Goal: Task Accomplishment & Management: Manage account settings

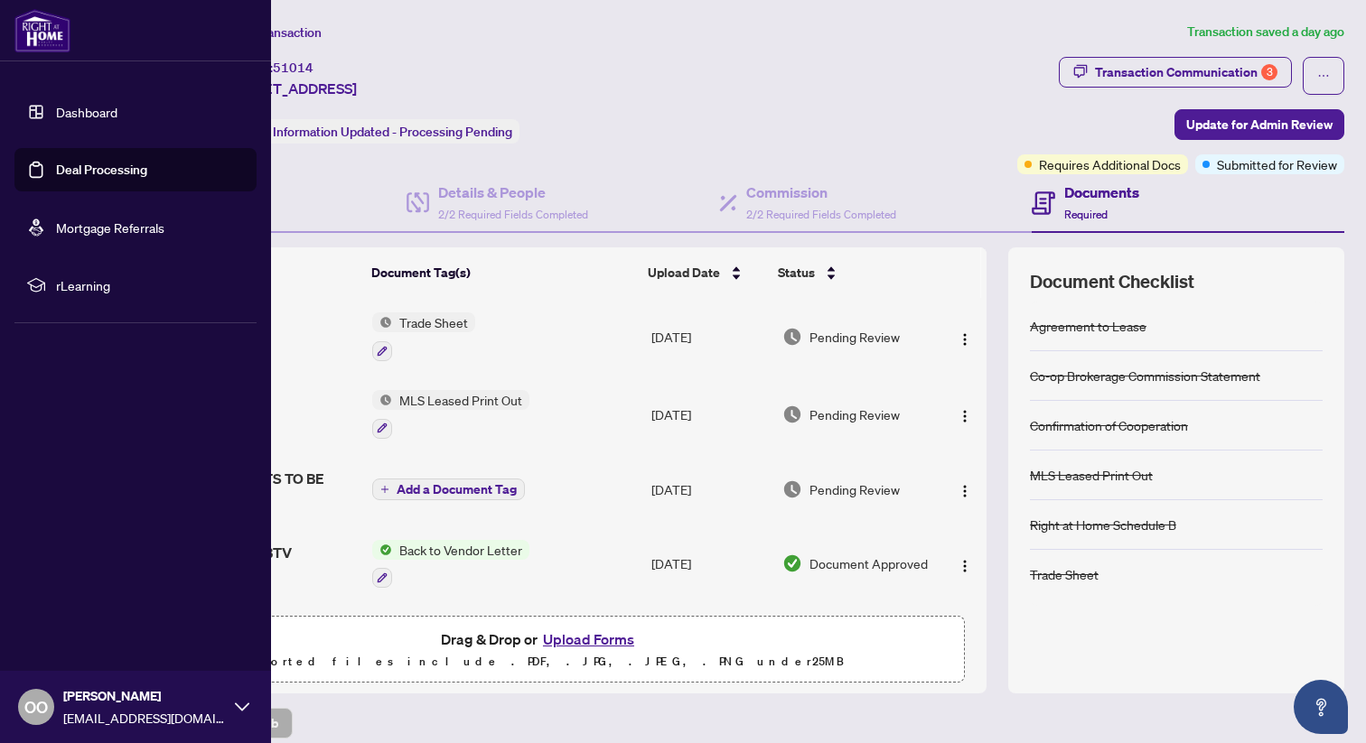
scroll to position [344, 0]
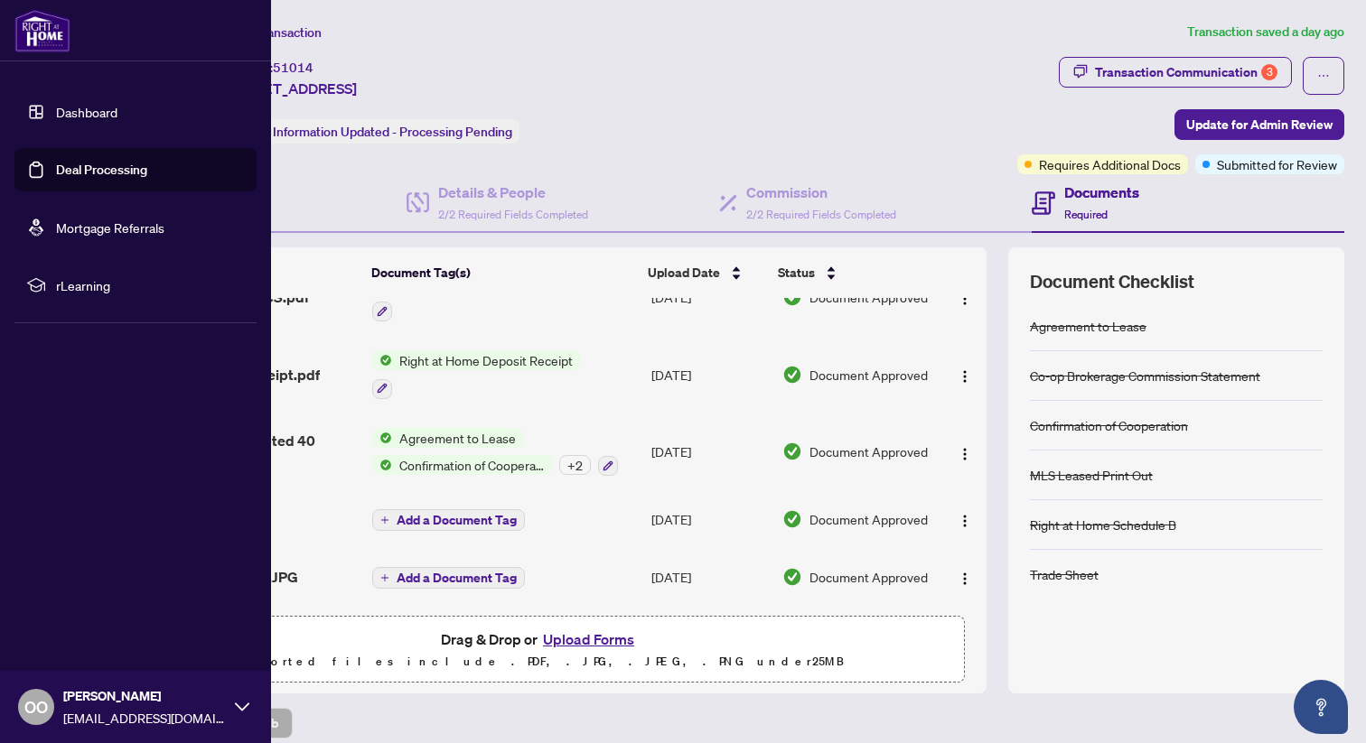
click at [85, 166] on link "Deal Processing" at bounding box center [101, 170] width 91 height 16
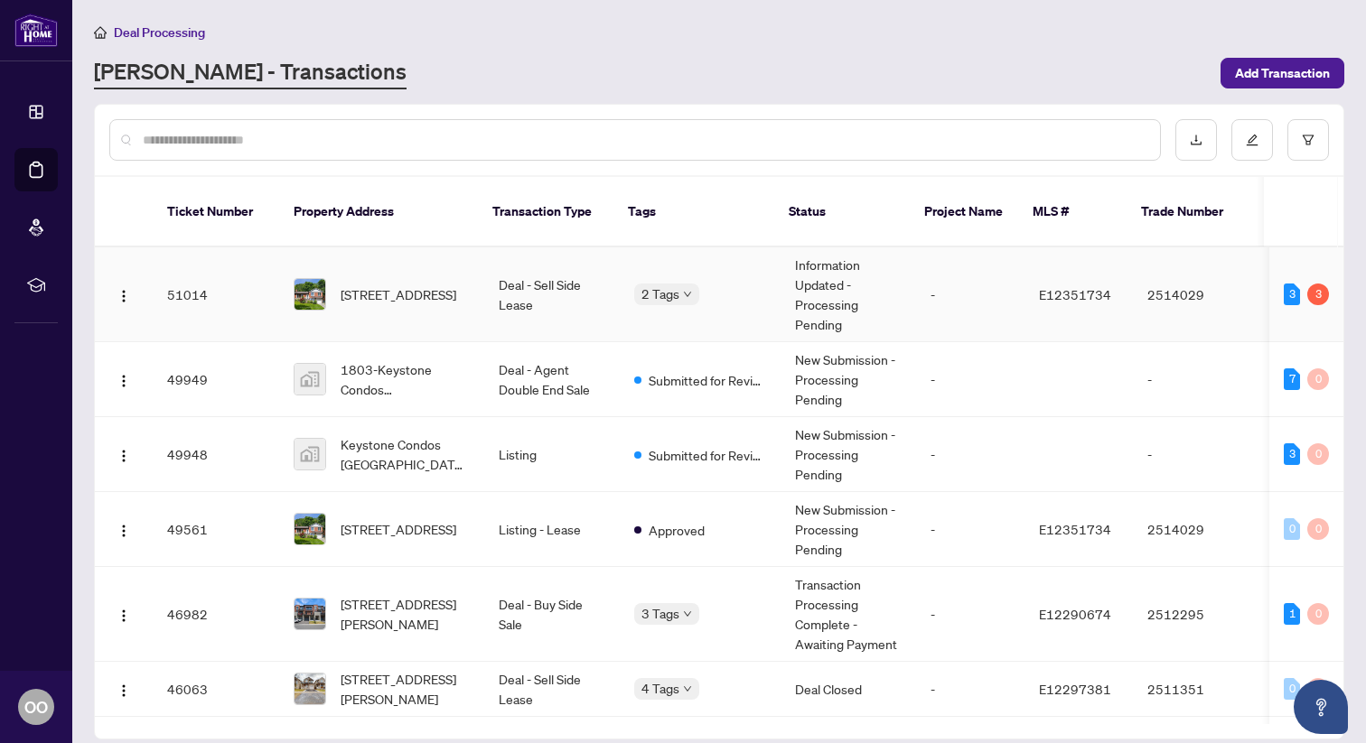
click at [1075, 282] on td "E12351734" at bounding box center [1078, 294] width 108 height 95
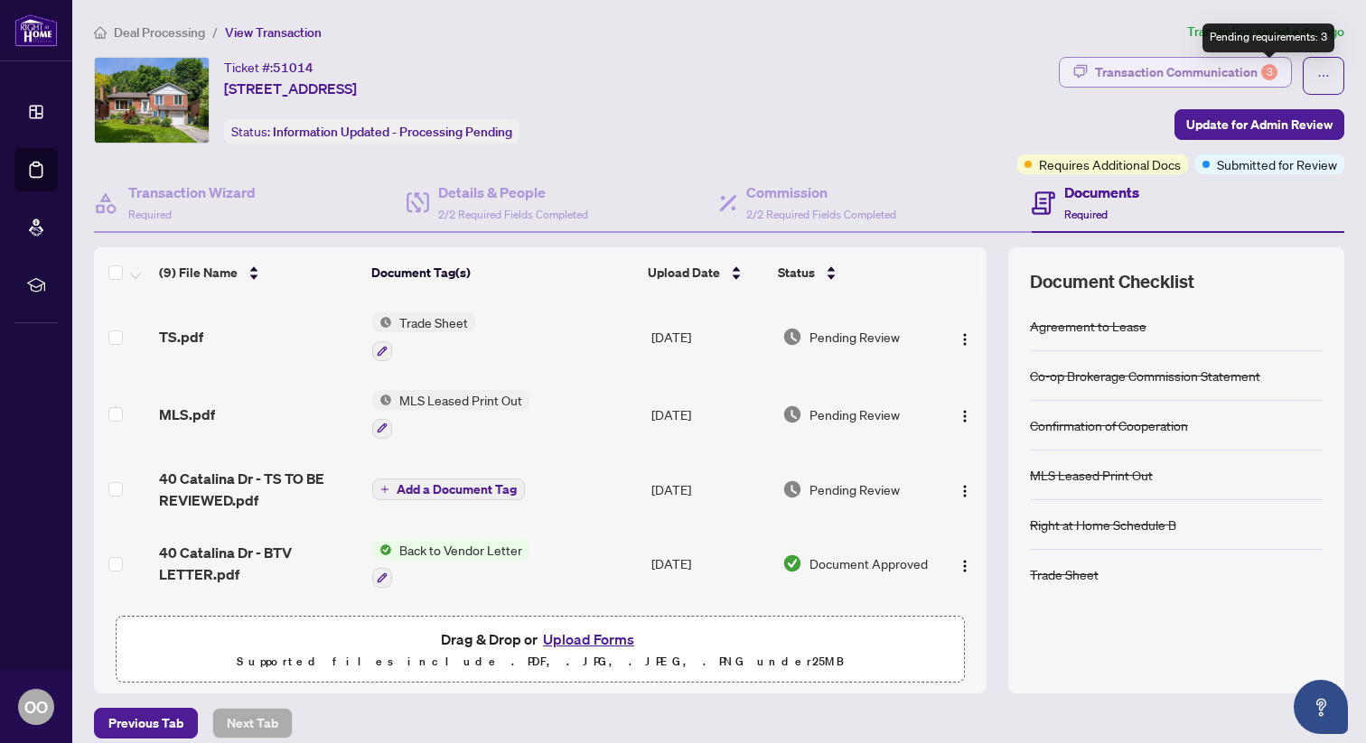
click at [1274, 71] on div "3" at bounding box center [1269, 72] width 16 height 16
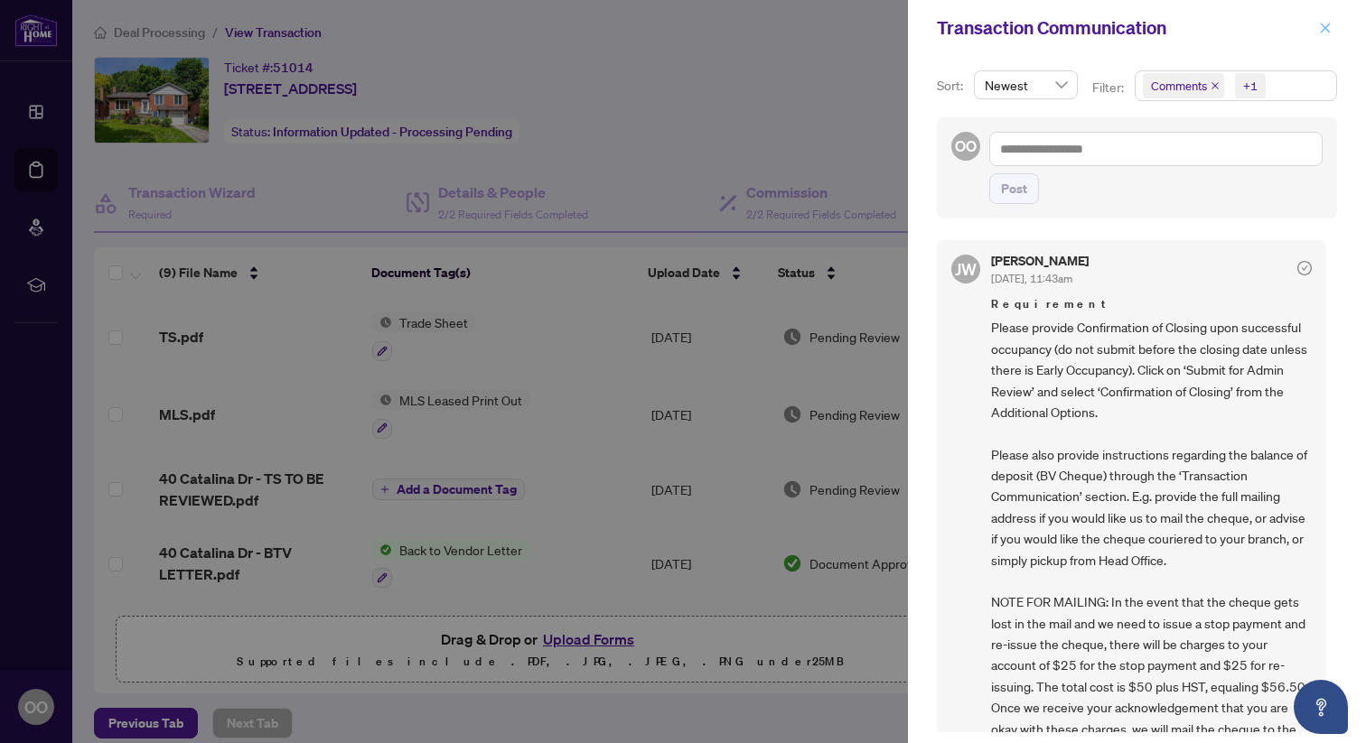
click at [1330, 24] on icon "close" at bounding box center [1325, 28] width 13 height 13
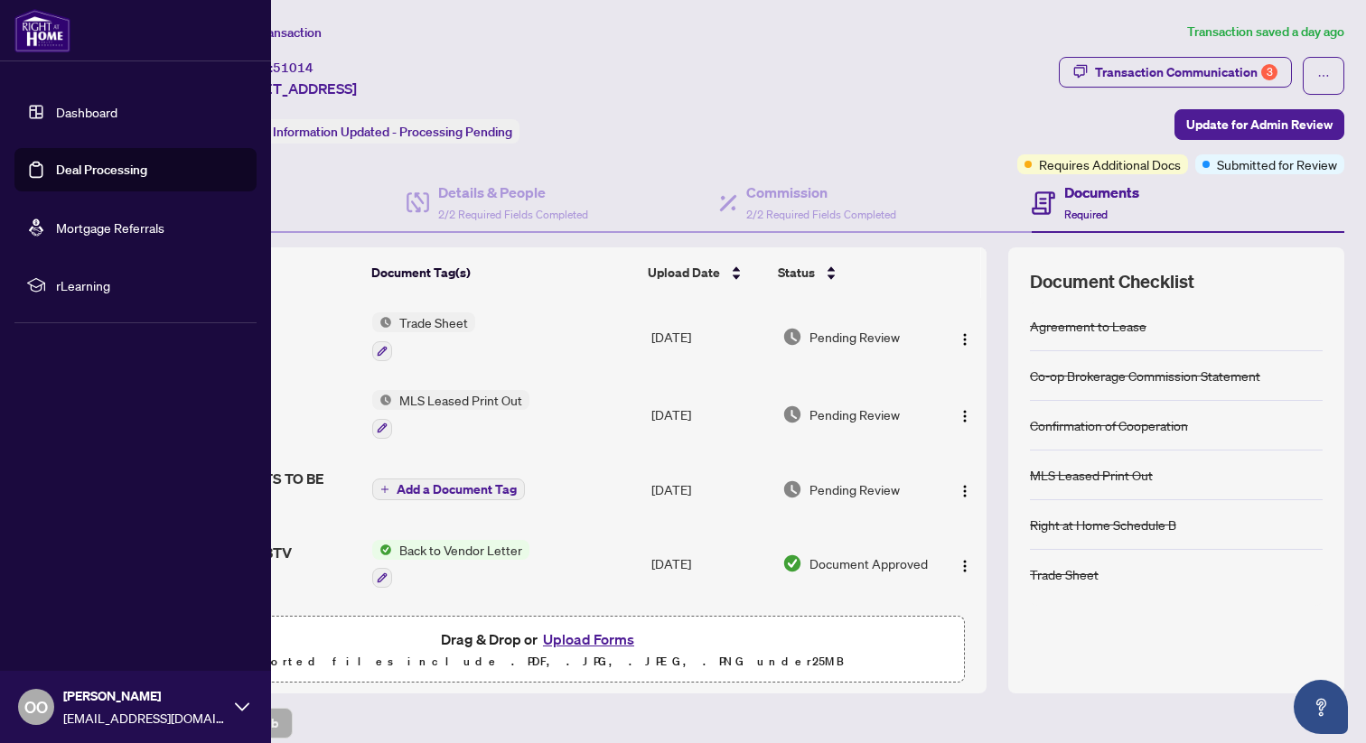
click at [56, 172] on link "Deal Processing" at bounding box center [101, 170] width 91 height 16
